Goal: Find contact information: Obtain details needed to contact an individual or organization

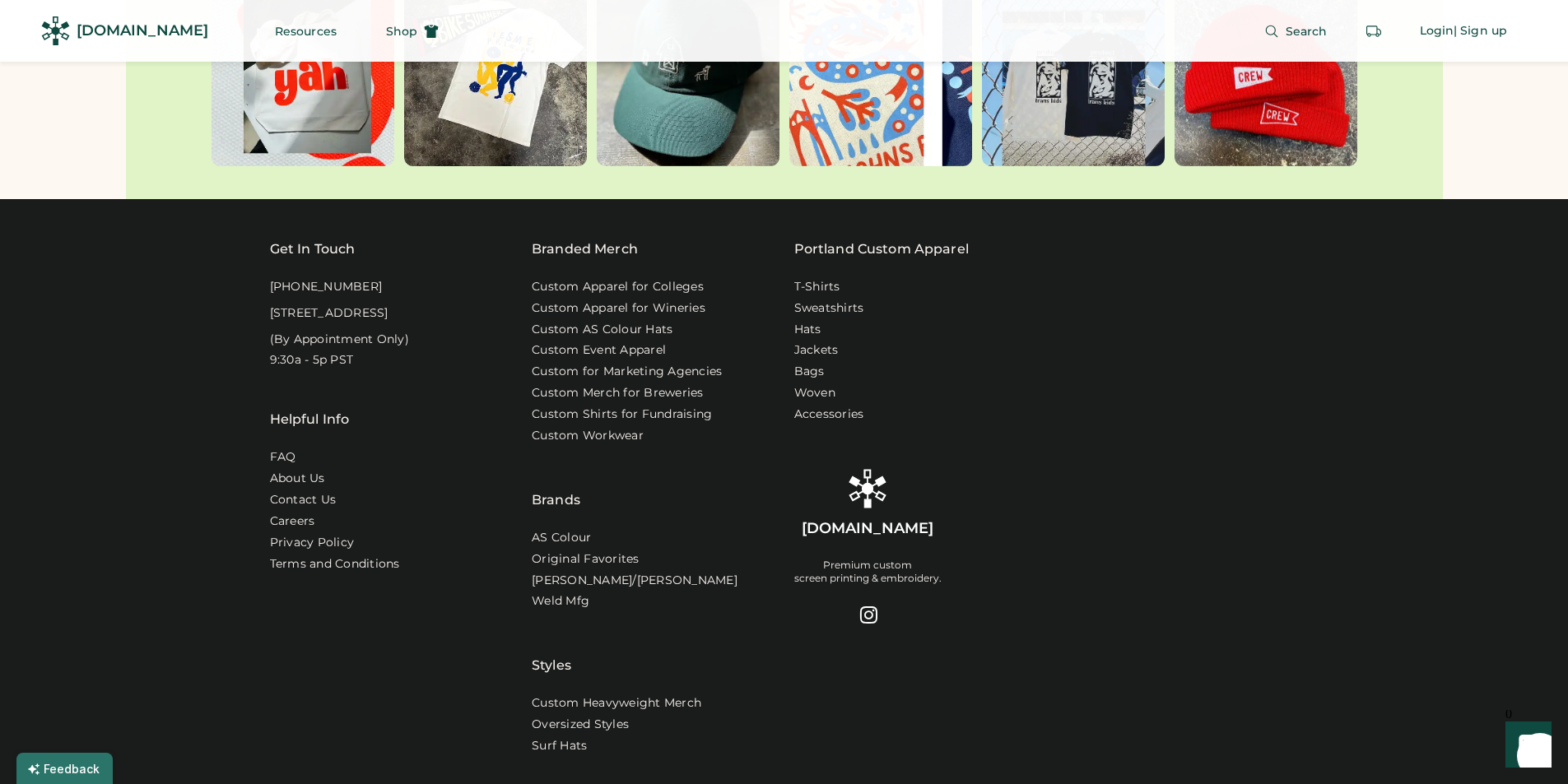
scroll to position [5158, 0]
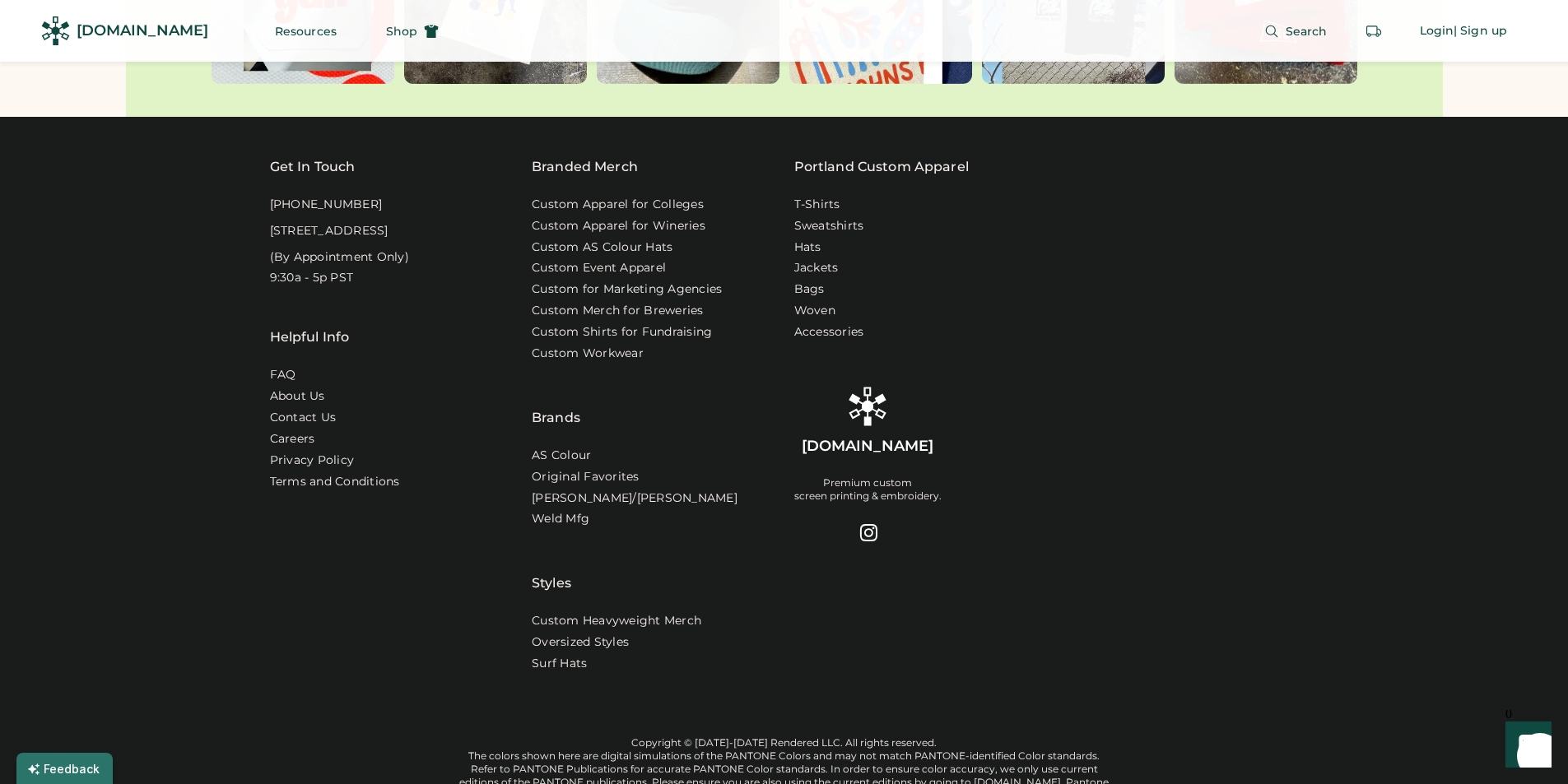
click at [316, 445] on div "Helpful Info FAQ About Us Contact Us Careers Privacy Policy Terms and Conditions" at bounding box center [391, 407] width 243 height 241
click at [317, 427] on link "Contact Us" at bounding box center [304, 418] width 68 height 16
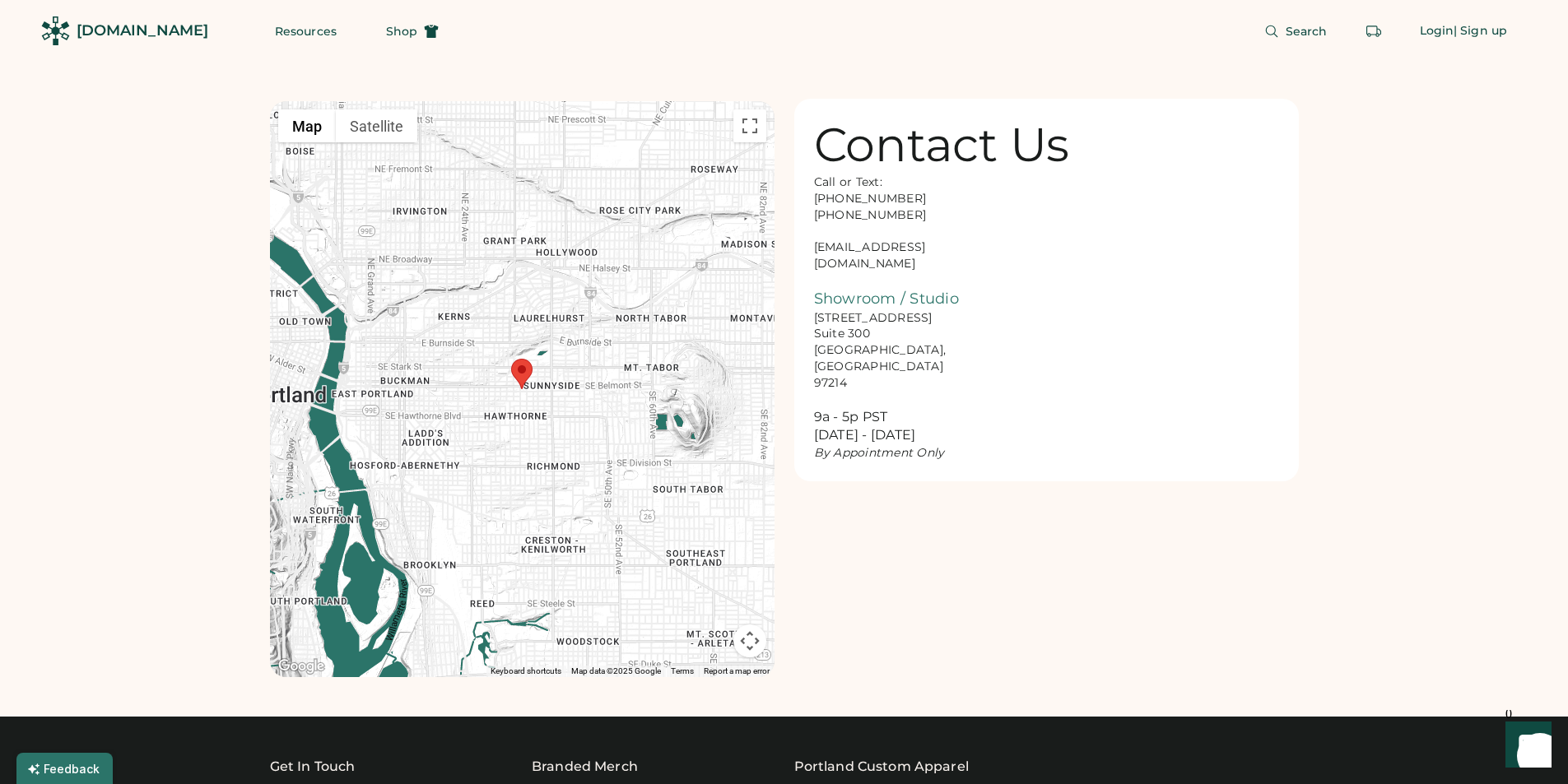
click at [885, 246] on div "Call or Text: 888-299-3595 503-954-3595 hello@rendered.co Showroom / Studio 916…" at bounding box center [896, 318] width 165 height 287
copy div "hello@rendered.co"
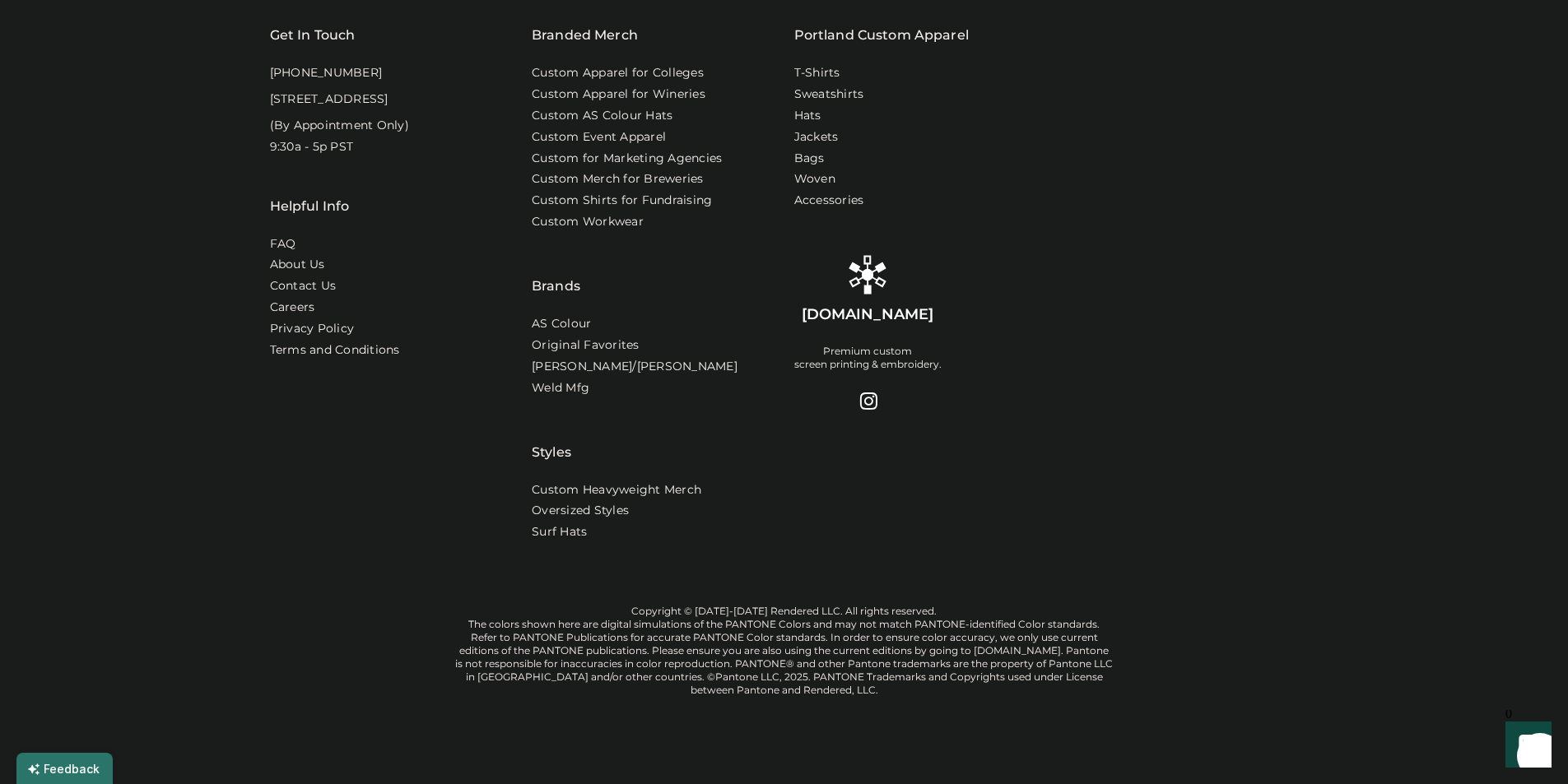
scroll to position [745, 0]
